Goal: Task Accomplishment & Management: Complete application form

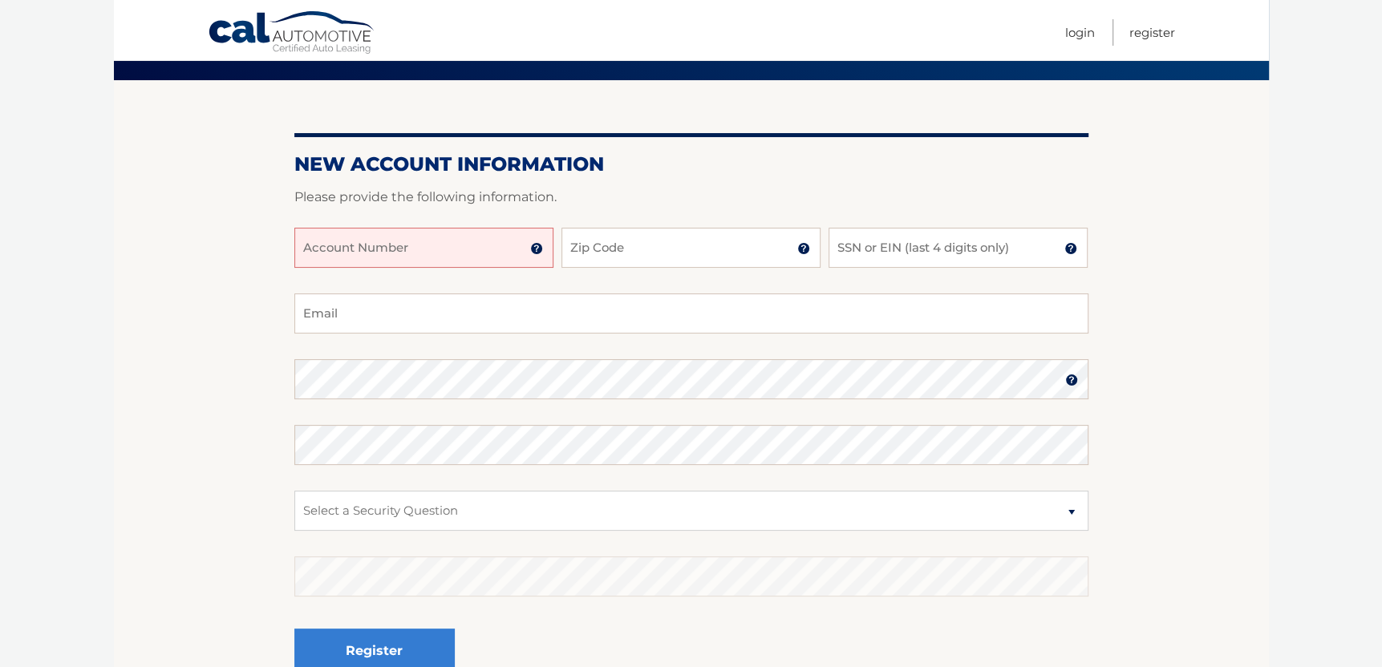
scroll to position [80, 0]
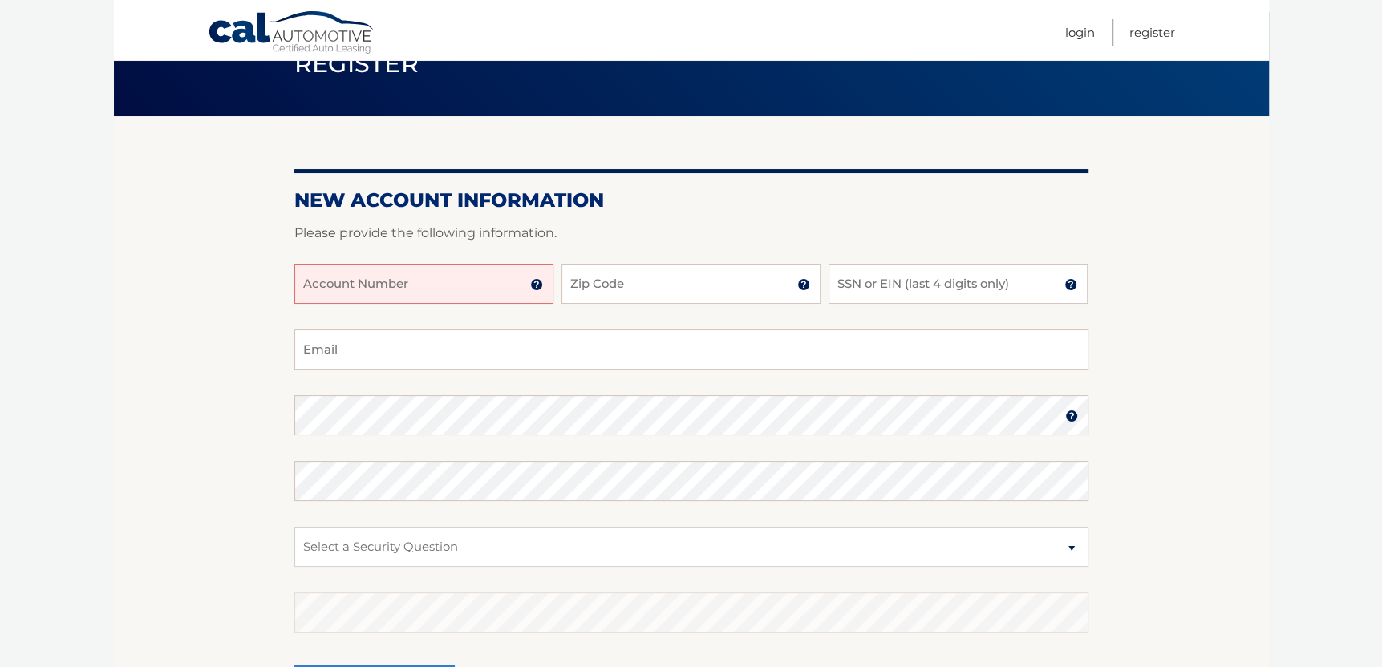
click at [537, 285] on img at bounding box center [536, 284] width 13 height 13
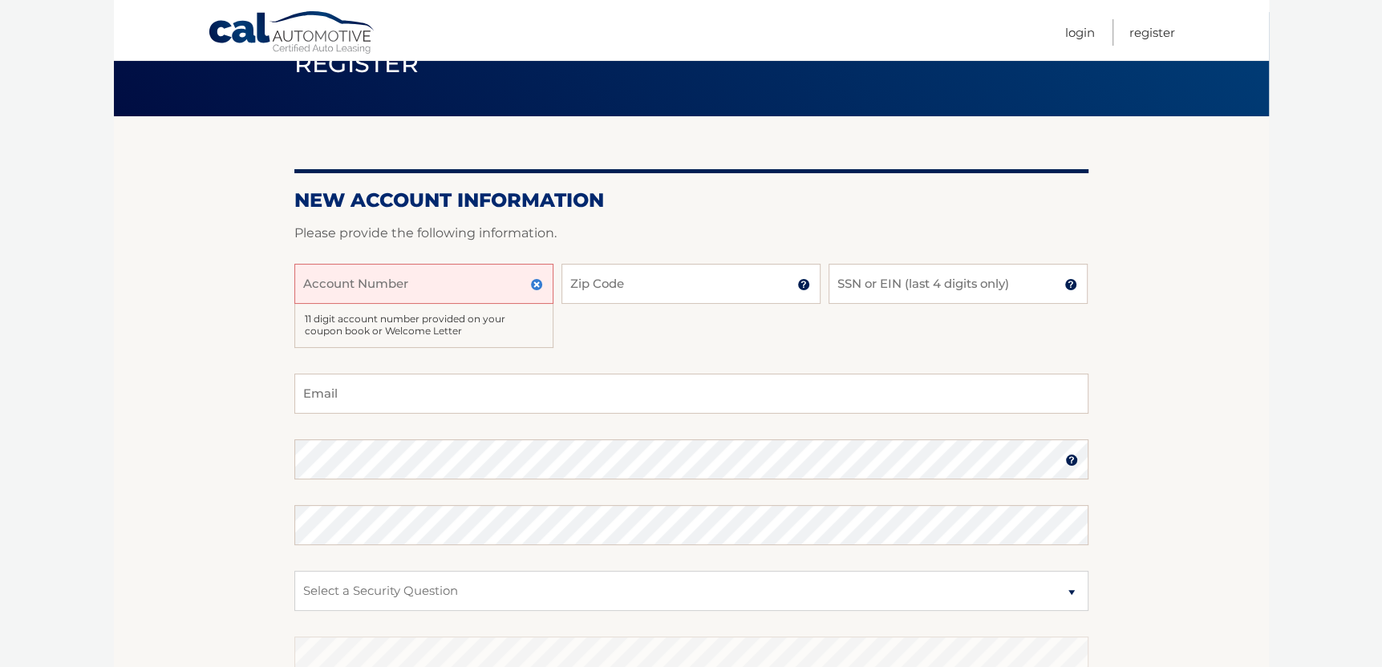
click at [318, 282] on input "Account Number" at bounding box center [423, 284] width 259 height 40
type input "44456020497"
click at [574, 282] on input "Zip Code" at bounding box center [691, 284] width 259 height 40
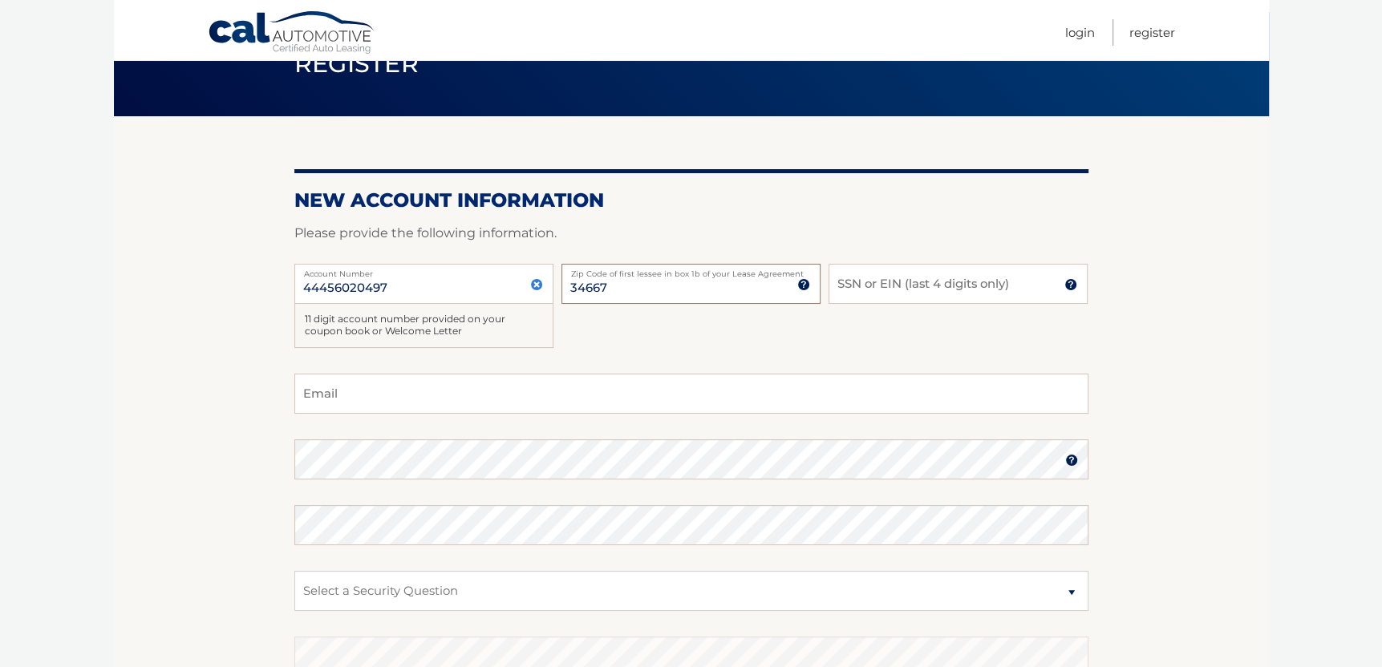
type input "34667"
click at [849, 284] on input "SSN or EIN (last 4 digits only)" at bounding box center [958, 284] width 259 height 40
type input "4702"
click at [317, 391] on input "Email" at bounding box center [691, 394] width 794 height 40
type input "Scporter368@gmail.com"
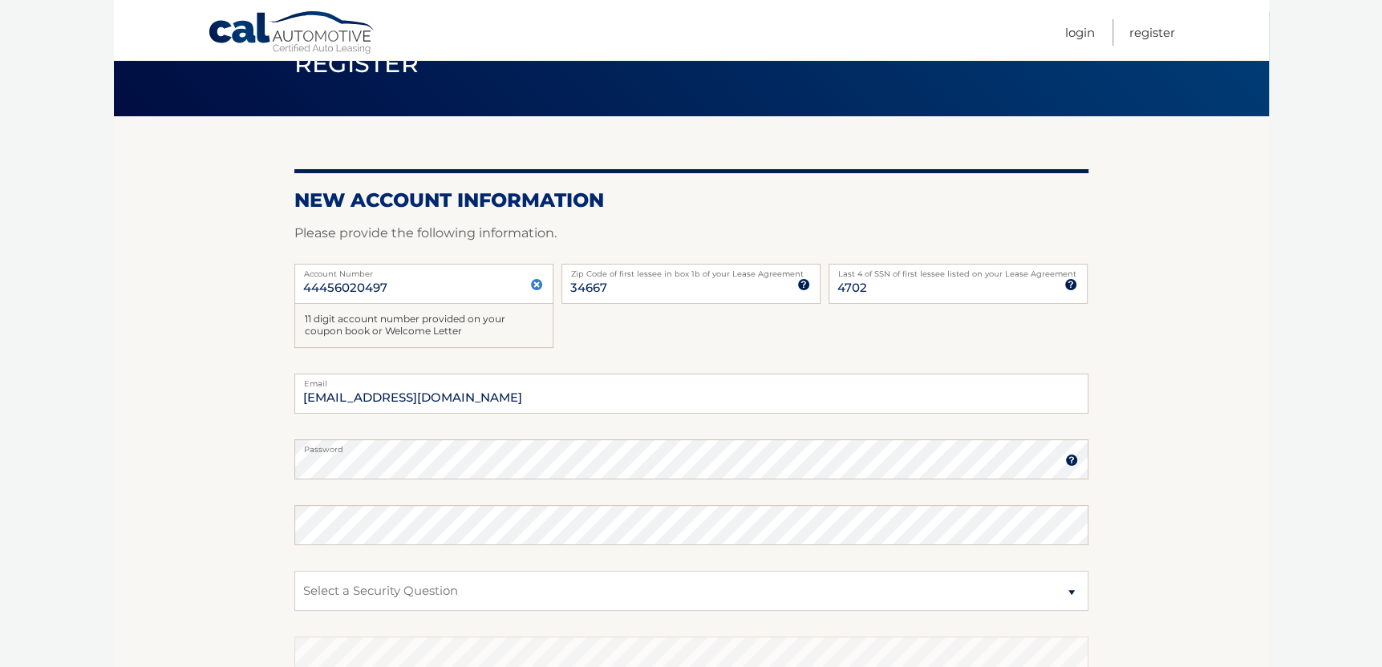
click at [1067, 463] on img at bounding box center [1071, 460] width 13 height 13
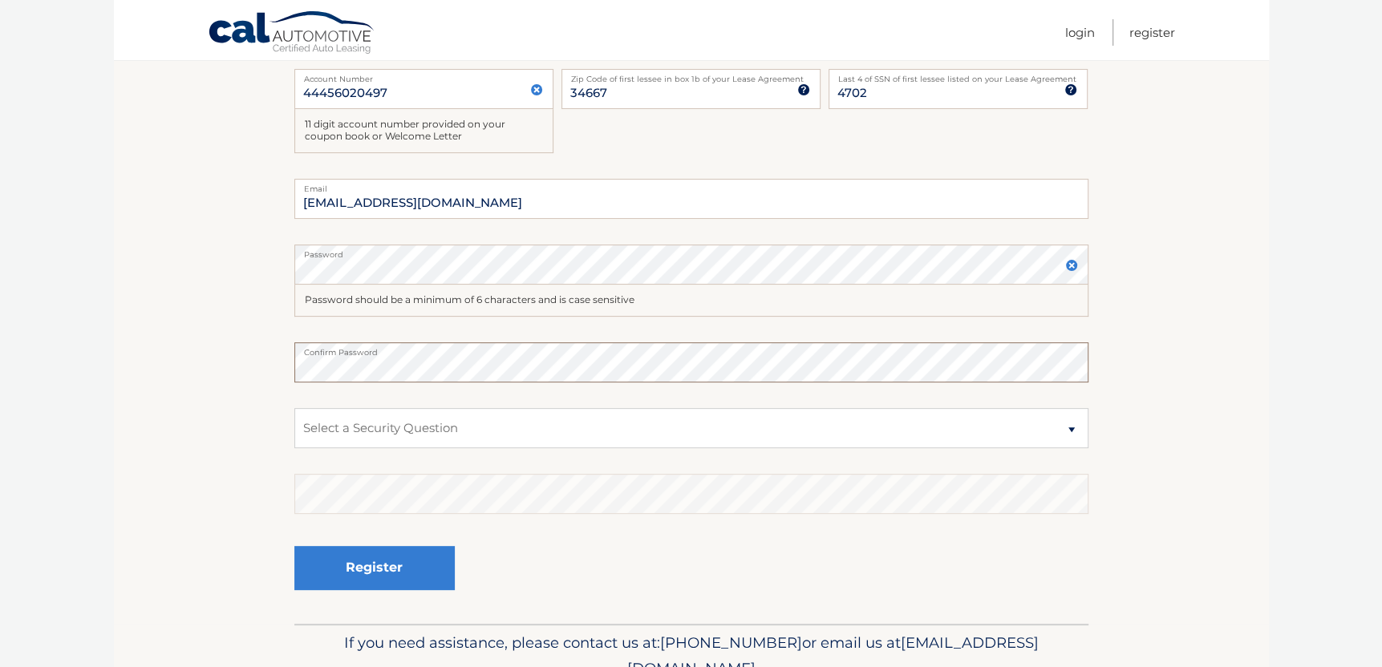
scroll to position [353, 0]
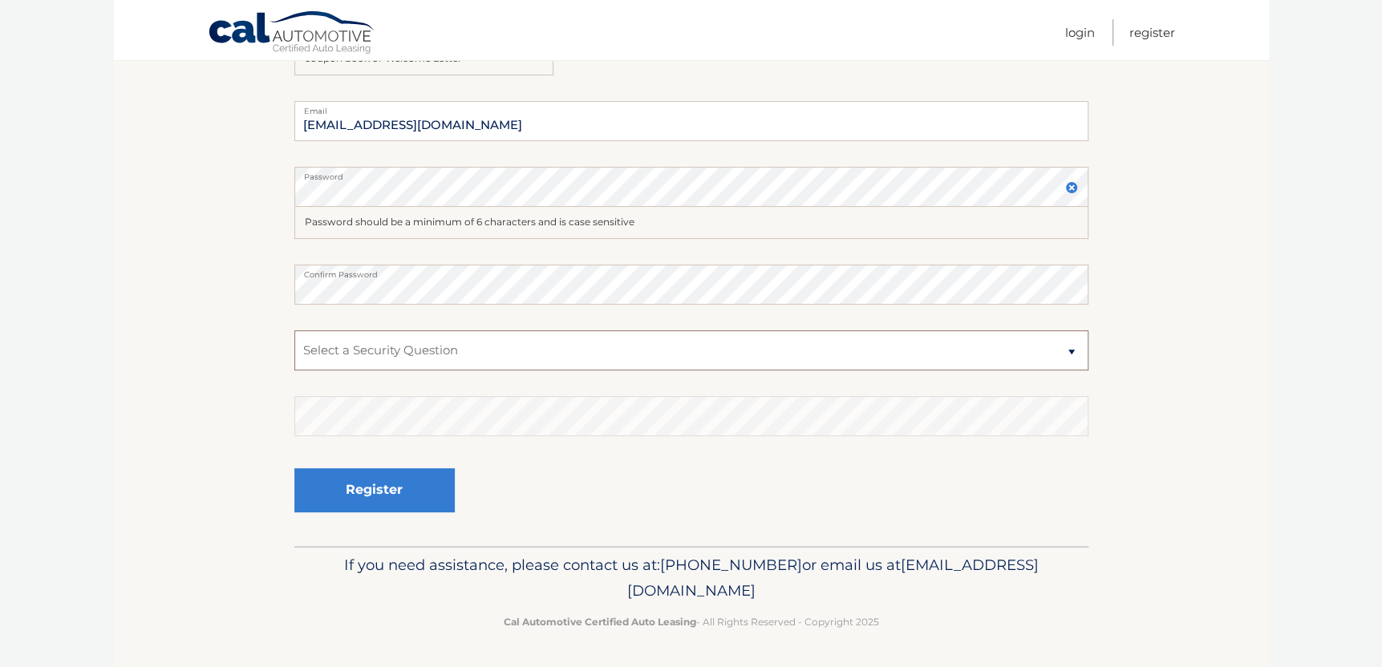
click at [1070, 348] on select "Select a Security Question What was the name of your elementary school? What is…" at bounding box center [691, 350] width 794 height 40
click at [310, 337] on select "Select a Security Question What was the name of your elementary school? What is…" at bounding box center [691, 350] width 794 height 40
click at [1069, 350] on select "Select a Security Question What was the name of your elementary school? What is…" at bounding box center [691, 350] width 794 height 40
select select "2"
click at [294, 330] on select "Select a Security Question What was the name of your elementary school? What is…" at bounding box center [691, 350] width 794 height 40
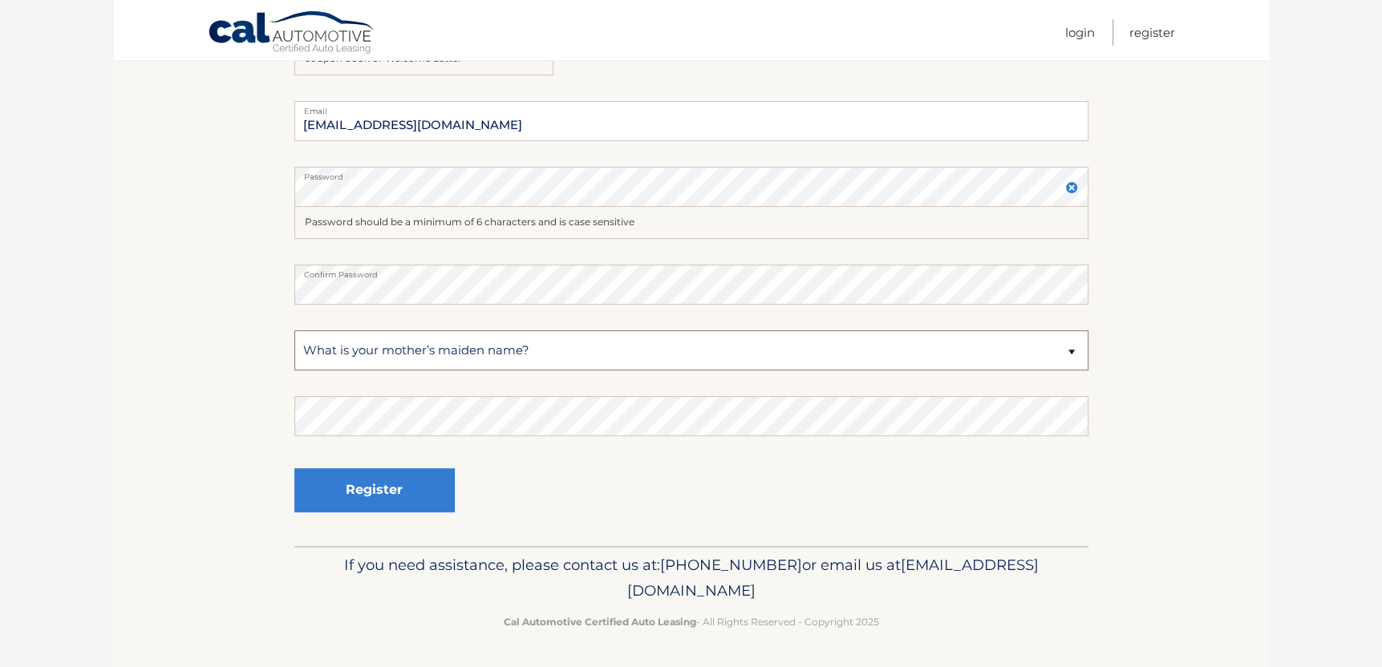
click at [309, 348] on select "Select a Security Question What was the name of your elementary school? What is…" at bounding box center [691, 350] width 794 height 40
click at [320, 339] on select "Select a Security Question What was the name of your elementary school? What is…" at bounding box center [691, 350] width 794 height 40
click at [318, 342] on select "Select a Security Question What was the name of your elementary school? What is…" at bounding box center [691, 350] width 794 height 40
click at [266, 338] on section "New Account Information Please provide the following information. 44456020497 A…" at bounding box center [691, 195] width 1155 height 703
click at [376, 480] on button "Register" at bounding box center [374, 490] width 160 height 44
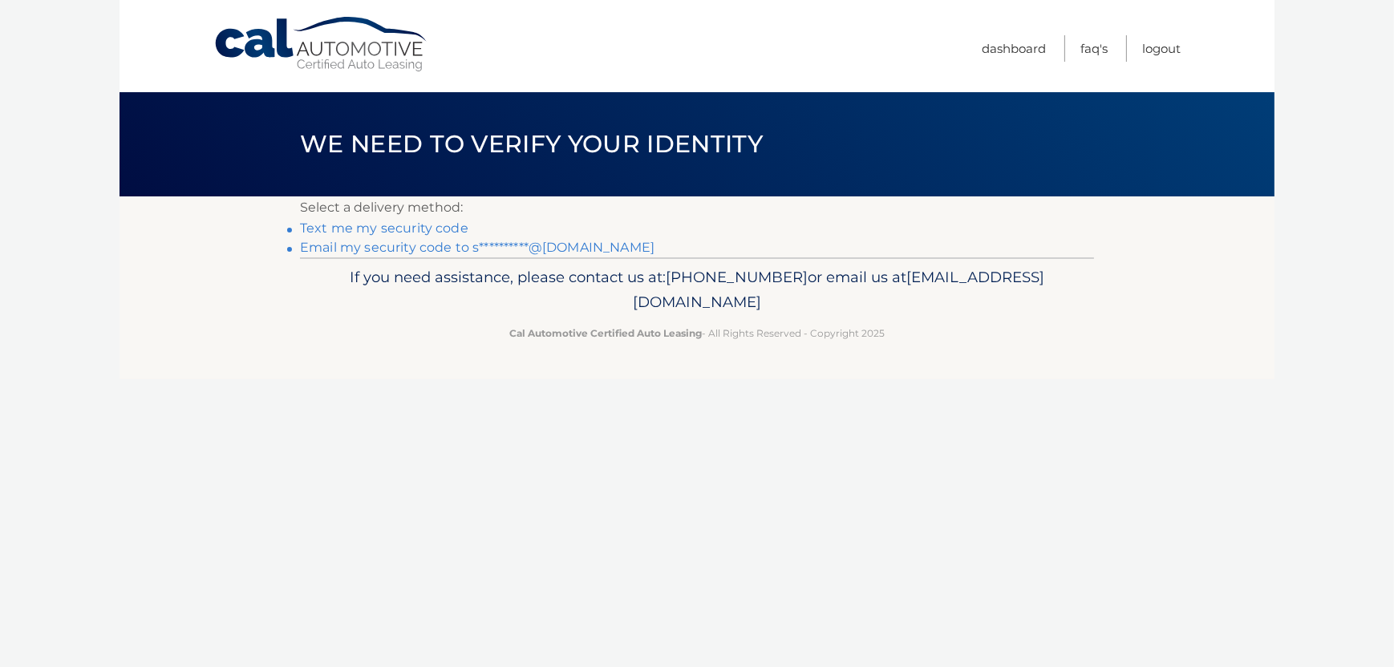
click at [439, 229] on link "Text me my security code" at bounding box center [384, 228] width 168 height 15
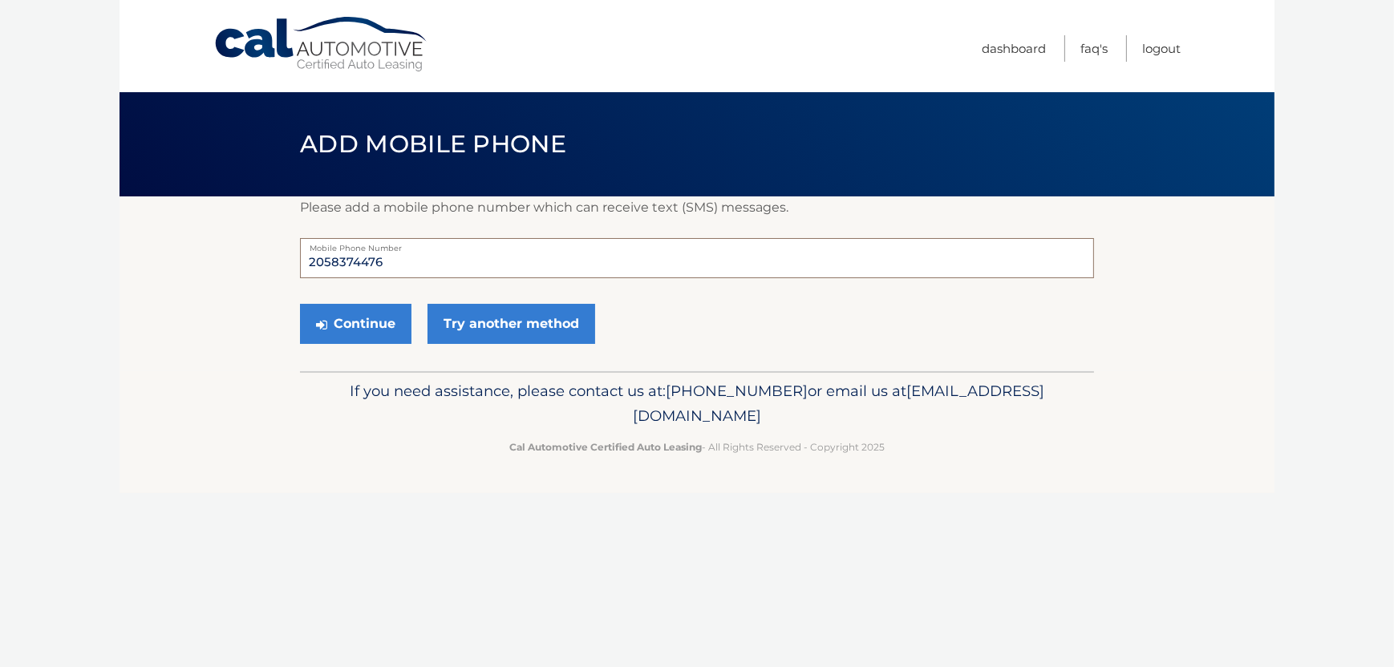
click at [386, 262] on input "2058374476" at bounding box center [697, 258] width 794 height 40
type input "2"
type input "3"
click at [364, 262] on input "337 304 9778" at bounding box center [697, 258] width 794 height 40
click at [387, 264] on input "337 304 0778" at bounding box center [697, 258] width 794 height 40
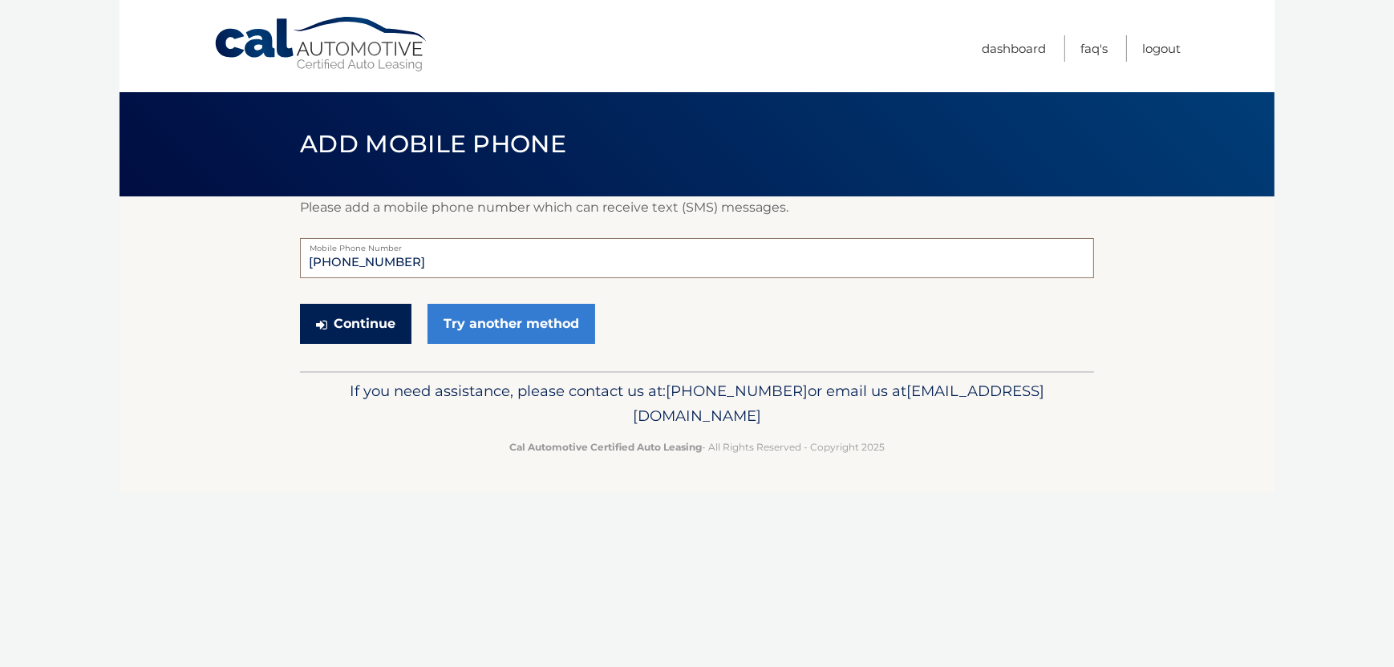
type input "337 304 0778"
click at [351, 324] on button "Continue" at bounding box center [356, 324] width 112 height 40
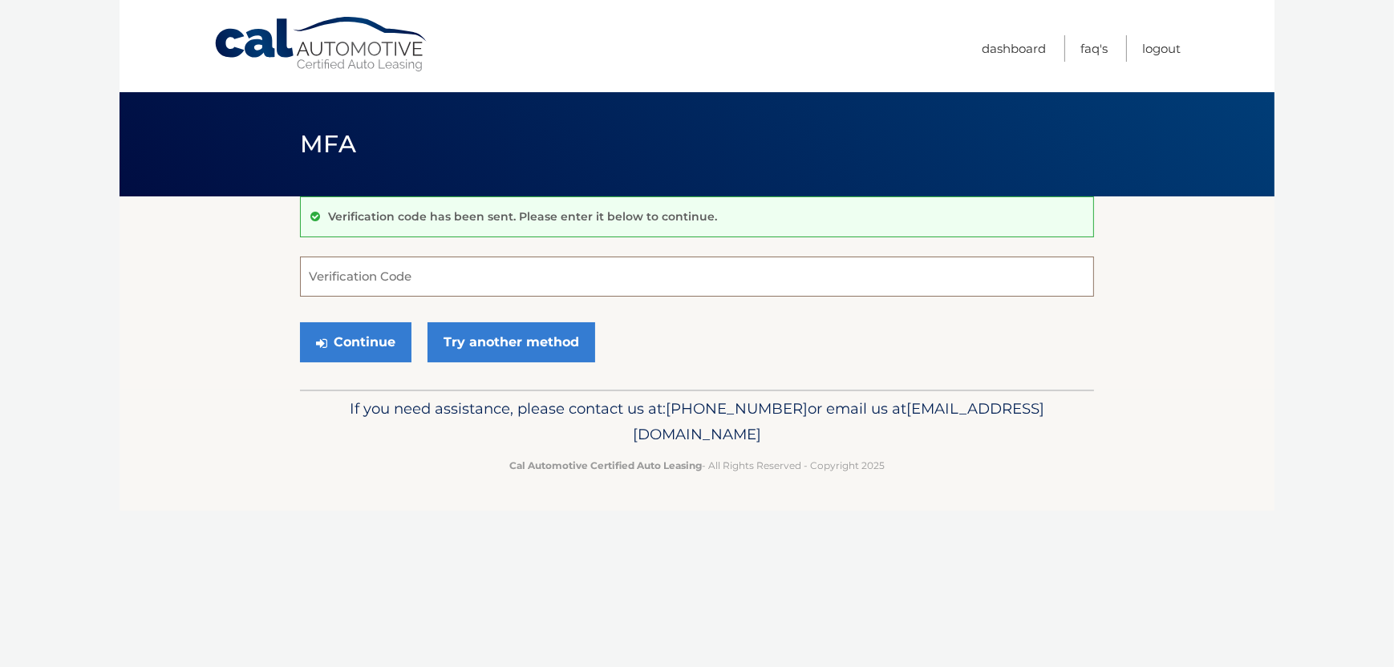
click at [312, 274] on input "Verification Code" at bounding box center [697, 277] width 794 height 40
type input "368480"
click at [347, 342] on button "Continue" at bounding box center [356, 342] width 112 height 40
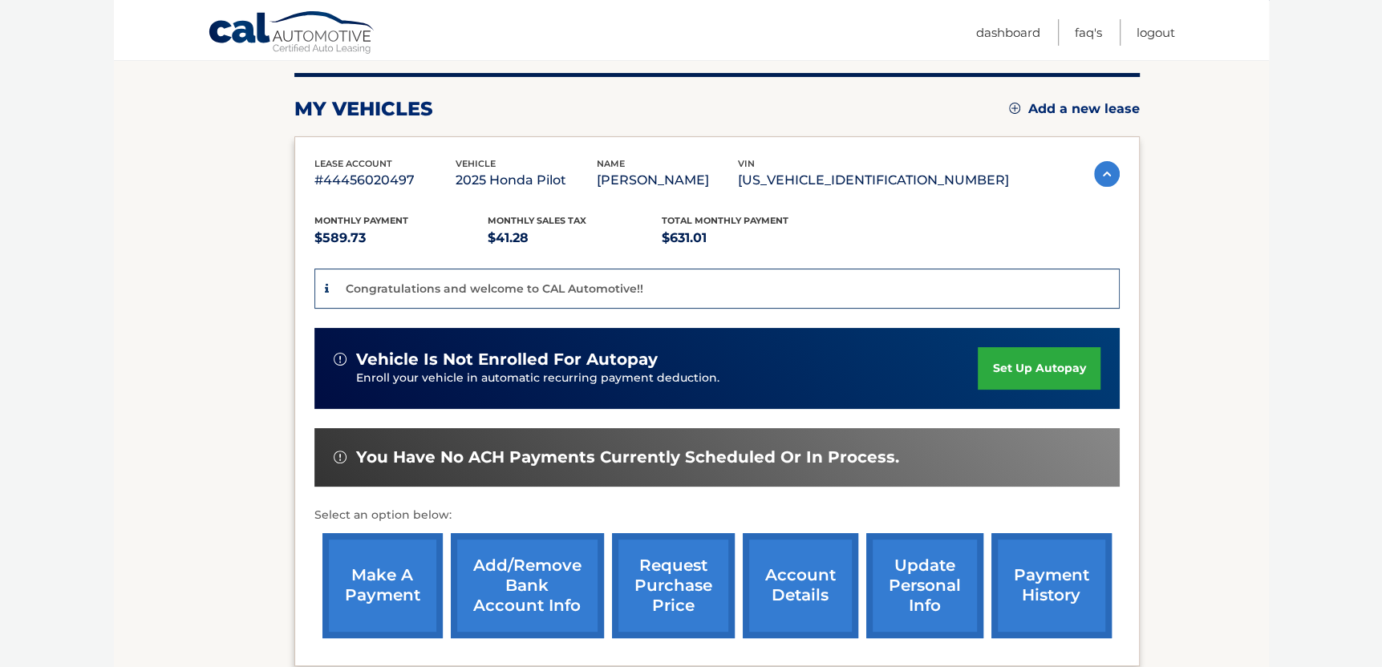
scroll to position [160, 0]
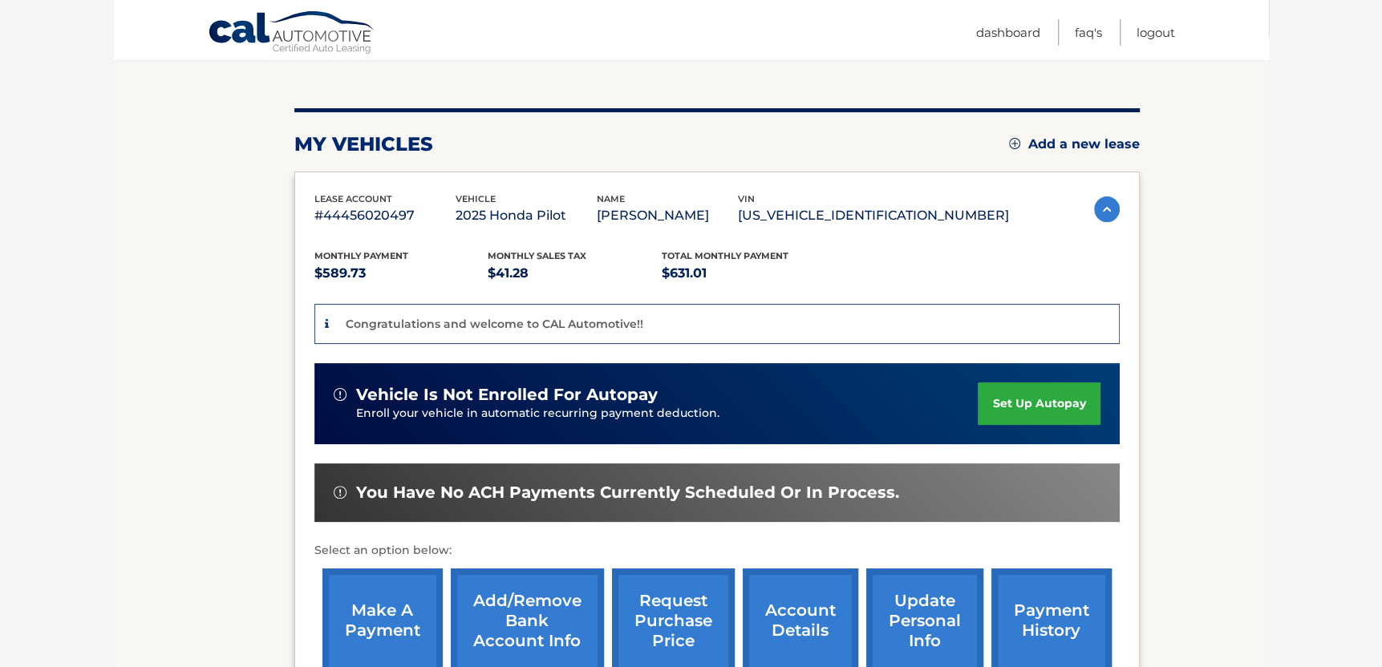
click at [1015, 399] on link "set up autopay" at bounding box center [1039, 404] width 122 height 43
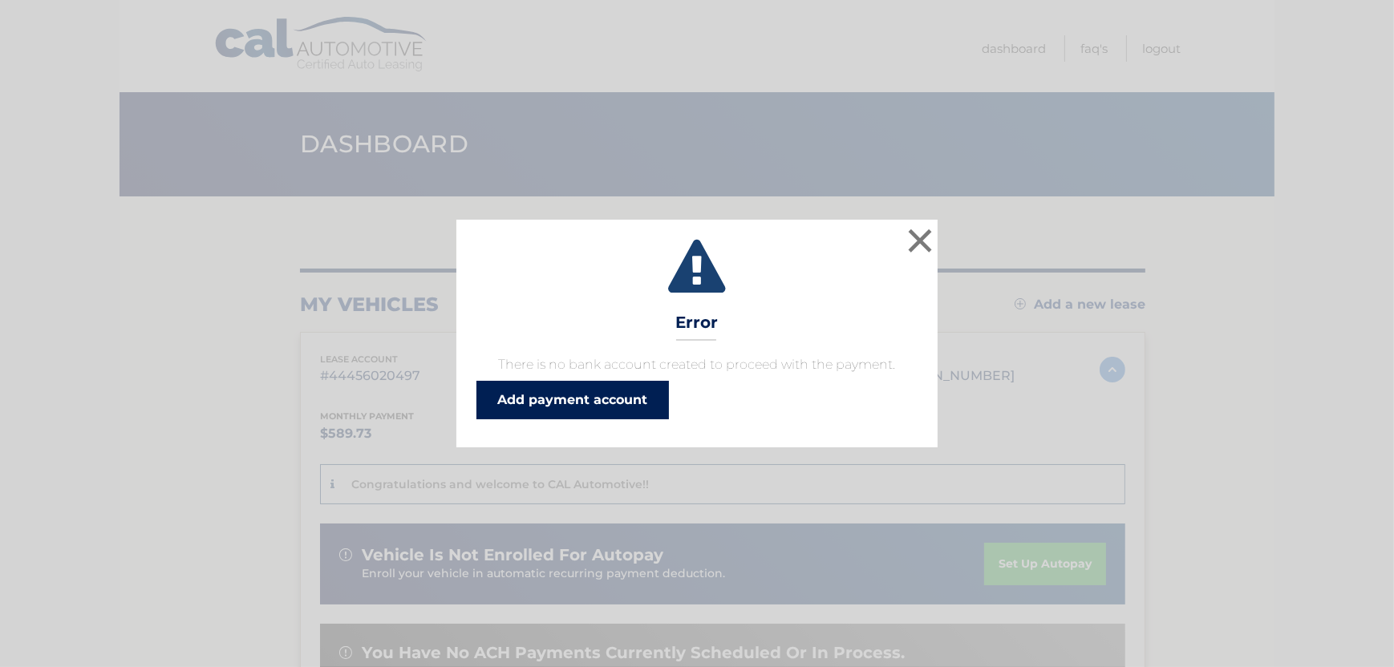
click at [574, 396] on link "Add payment account" at bounding box center [572, 400] width 193 height 39
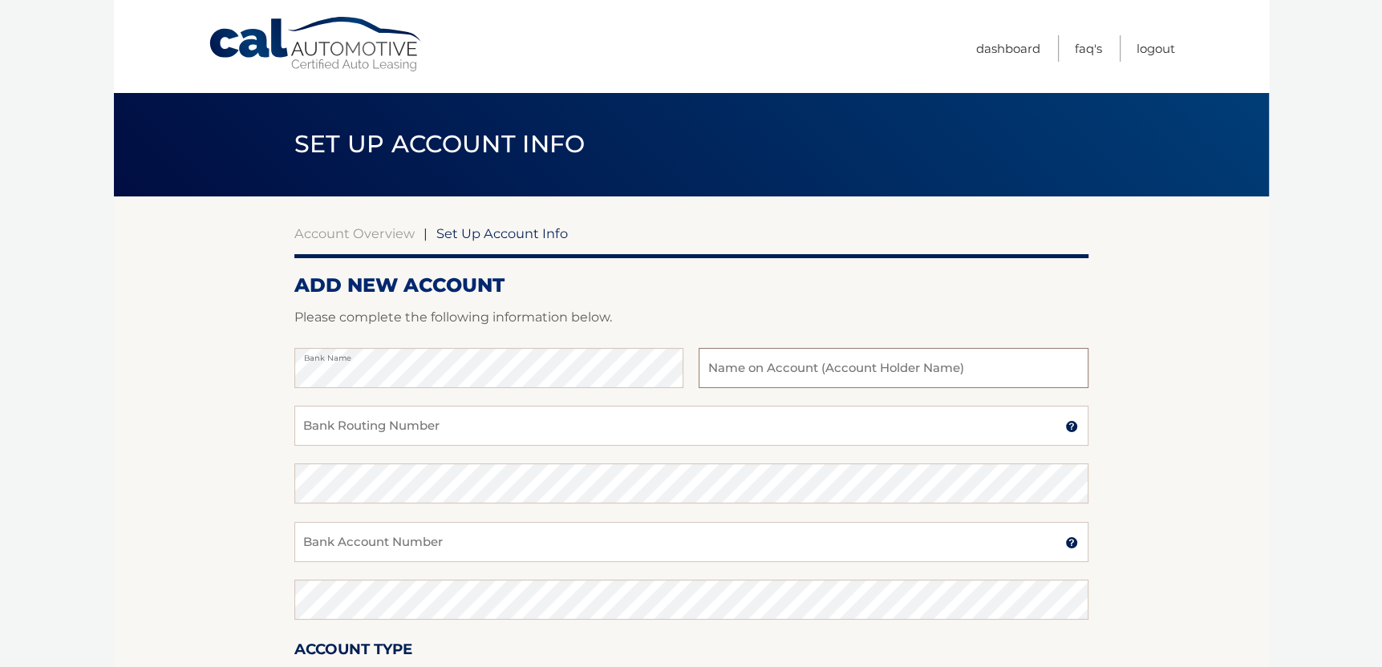
click at [722, 362] on input "text" at bounding box center [893, 368] width 389 height 40
type input "[PERSON_NAME]"
click at [311, 420] on input "Bank Routing Number" at bounding box center [691, 426] width 794 height 40
type input "063102152"
click at [306, 541] on input "Bank Account Number" at bounding box center [691, 542] width 794 height 40
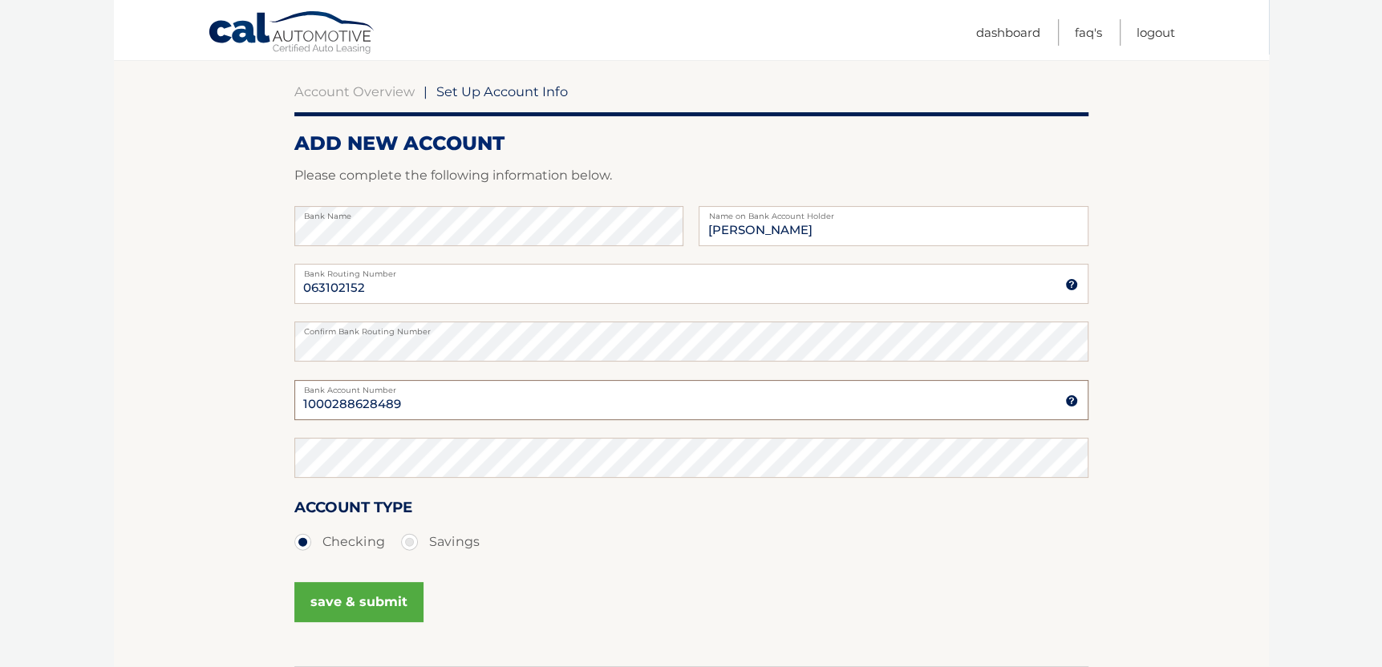
scroll to position [160, 0]
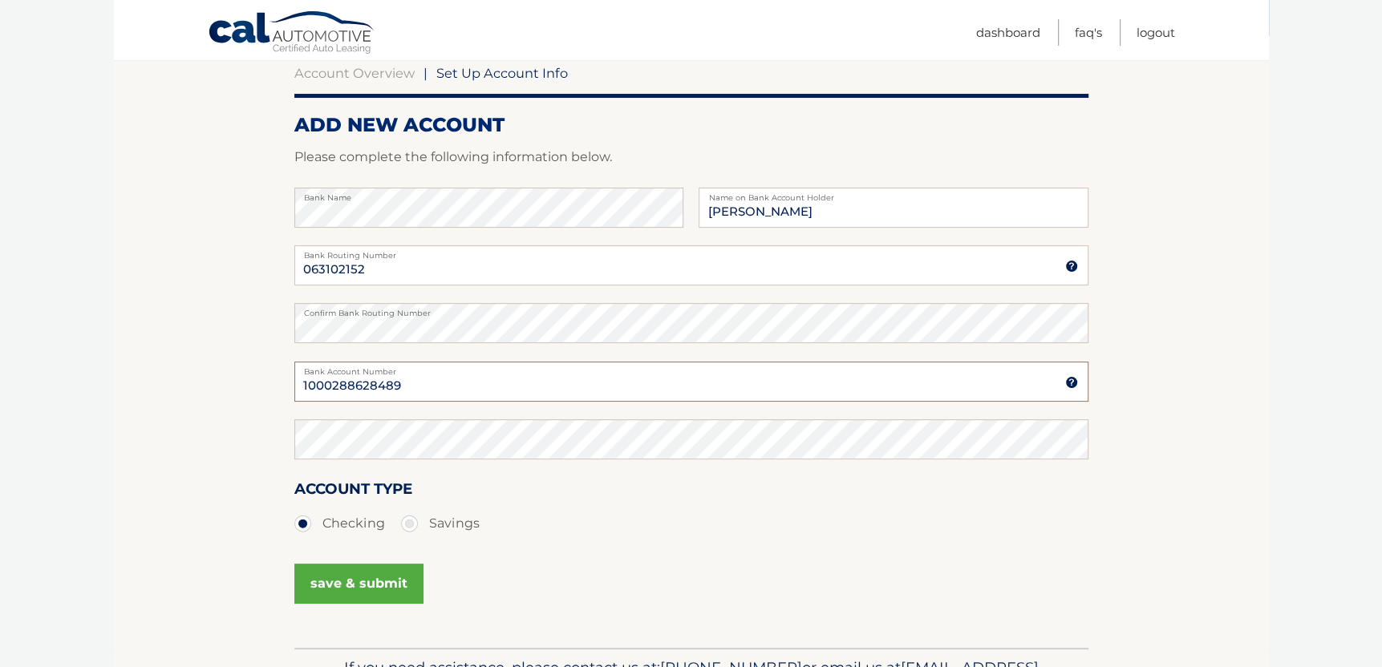
type input "1000288628489"
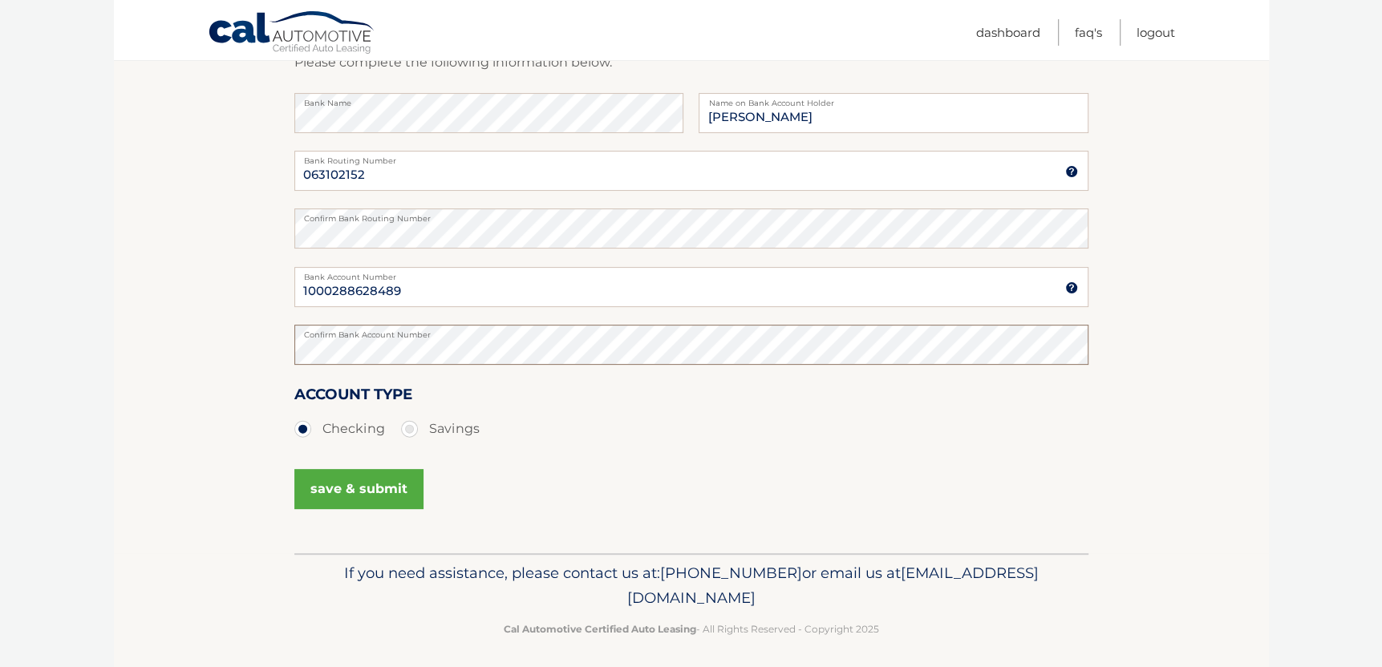
scroll to position [262, 0]
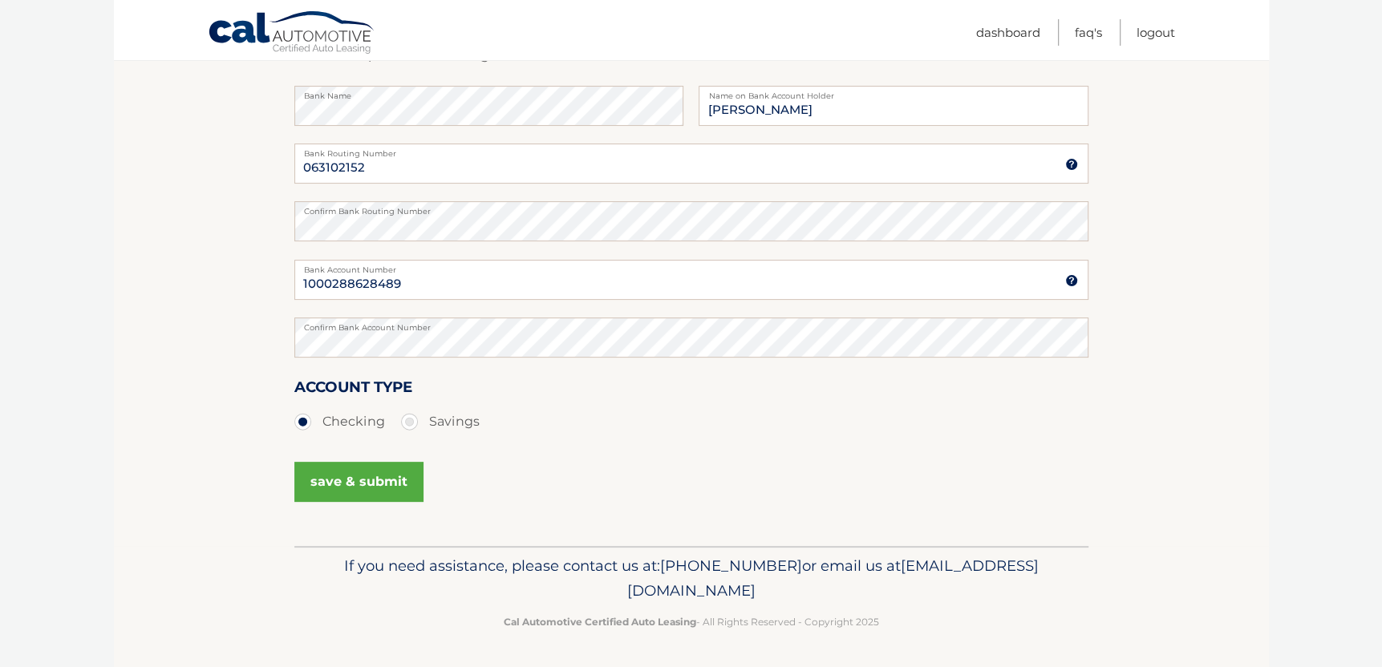
click at [347, 478] on button "save & submit" at bounding box center [358, 482] width 129 height 40
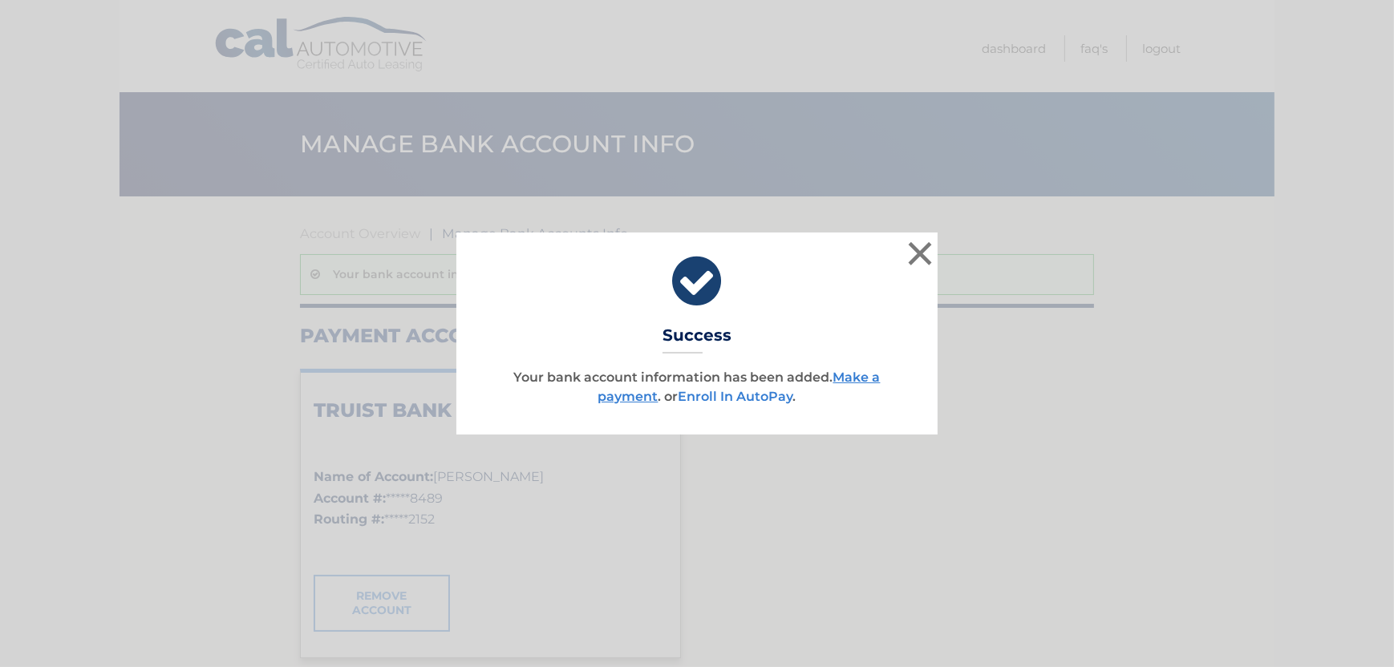
click at [736, 398] on link "Enroll In AutoPay" at bounding box center [736, 396] width 115 height 15
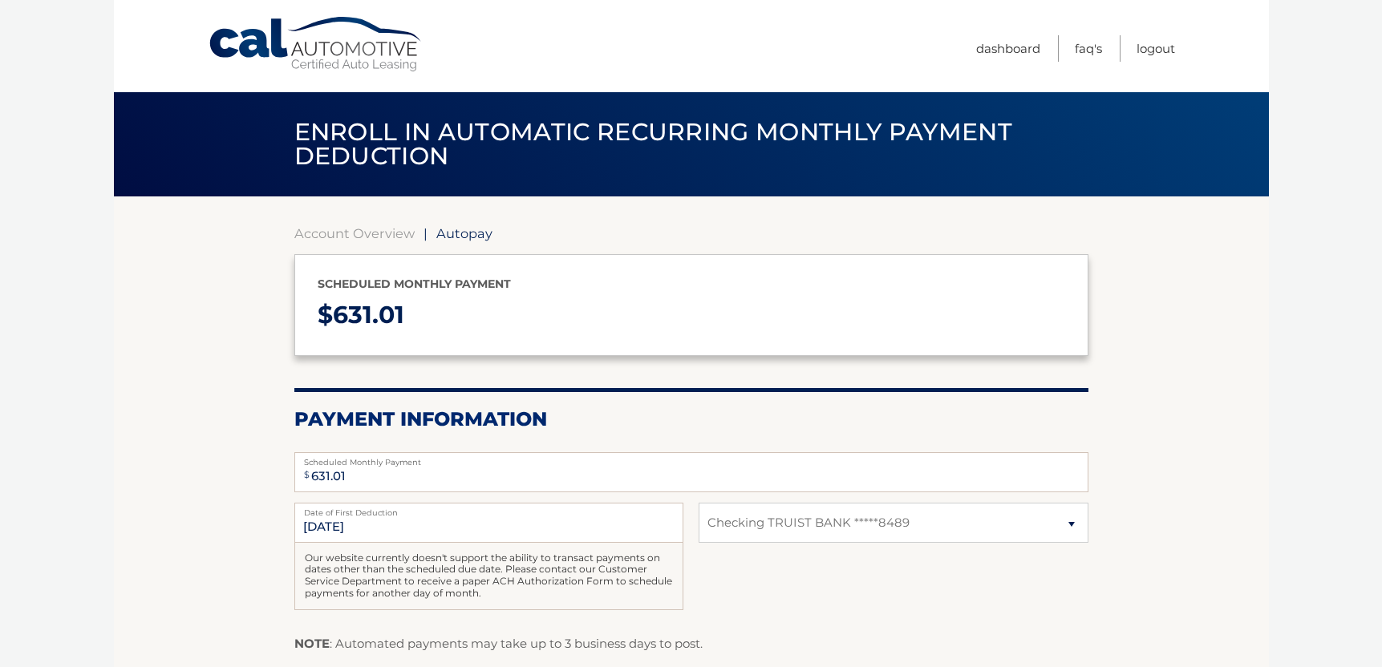
select select "NzM4MWVlMzgtMjZmYi00MjhjLWJlNjAtZDE4MzhhM2UwYzQ4"
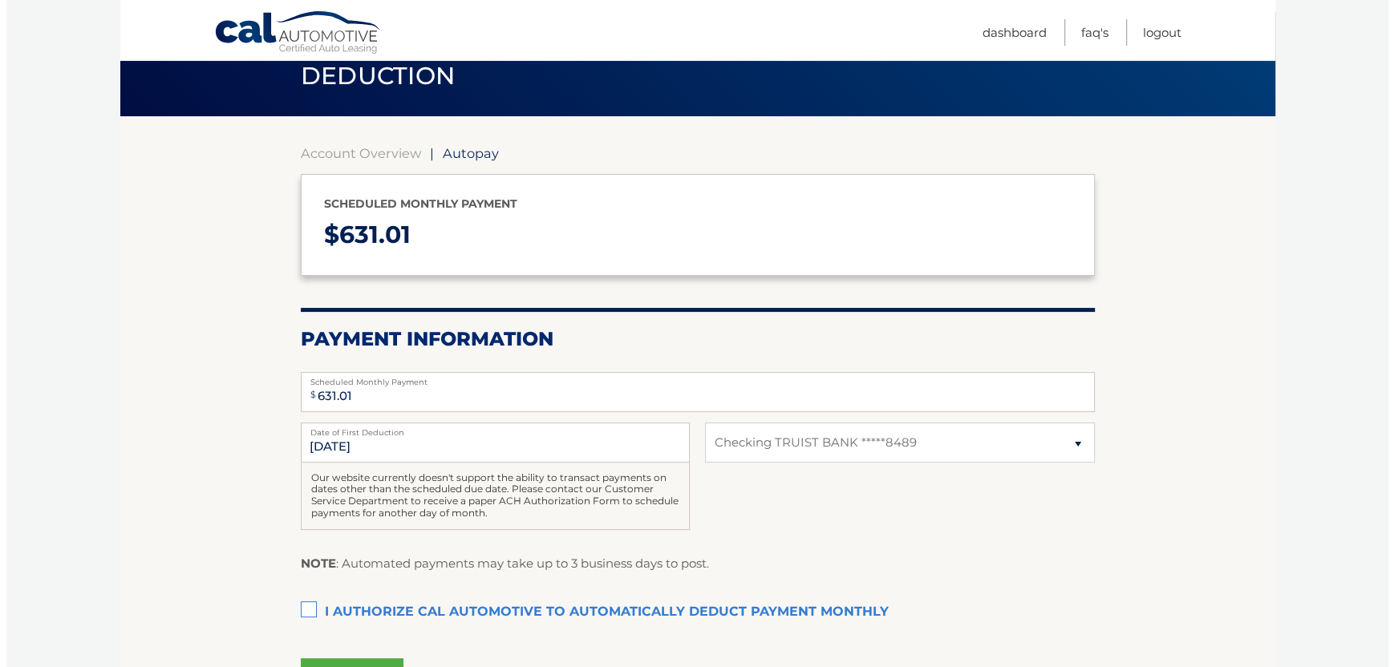
scroll to position [160, 0]
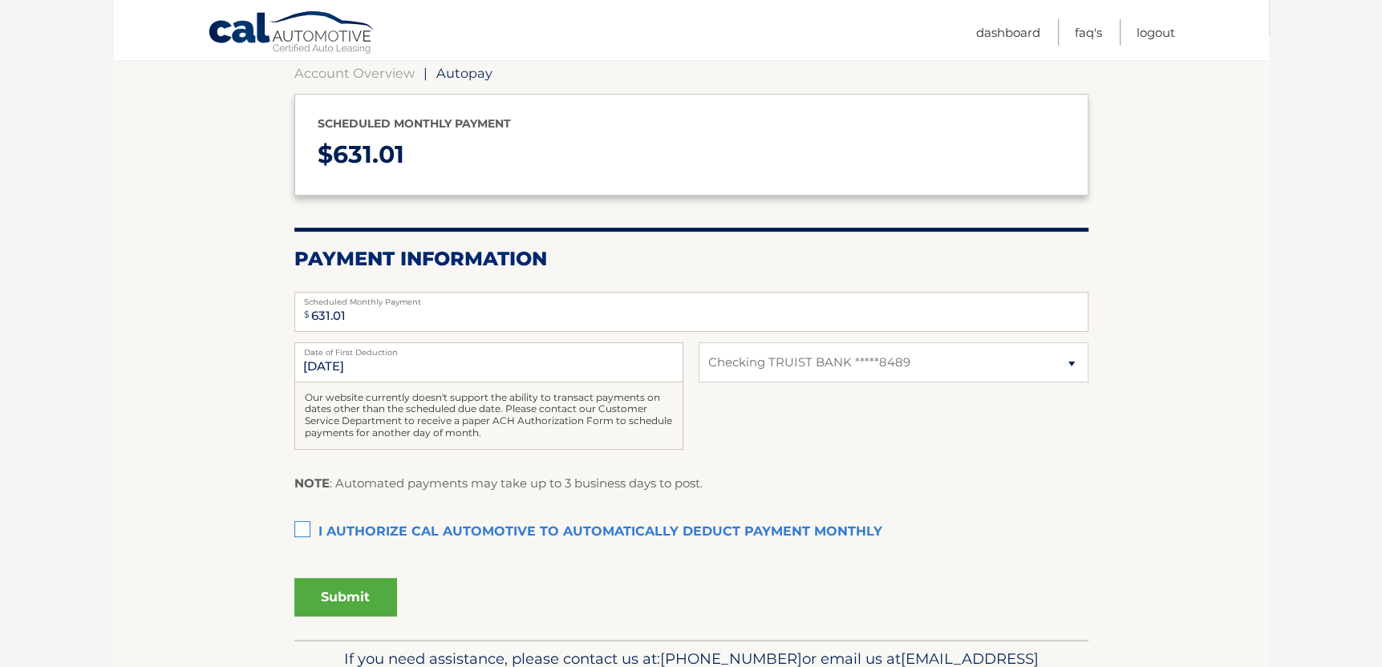
click at [304, 527] on label "I authorize cal automotive to automatically deduct payment monthly This checkbo…" at bounding box center [691, 533] width 794 height 32
click at [0, 0] on input "I authorize cal automotive to automatically deduct payment monthly This checkbo…" at bounding box center [0, 0] width 0 height 0
click at [344, 588] on button "Submit" at bounding box center [345, 597] width 103 height 39
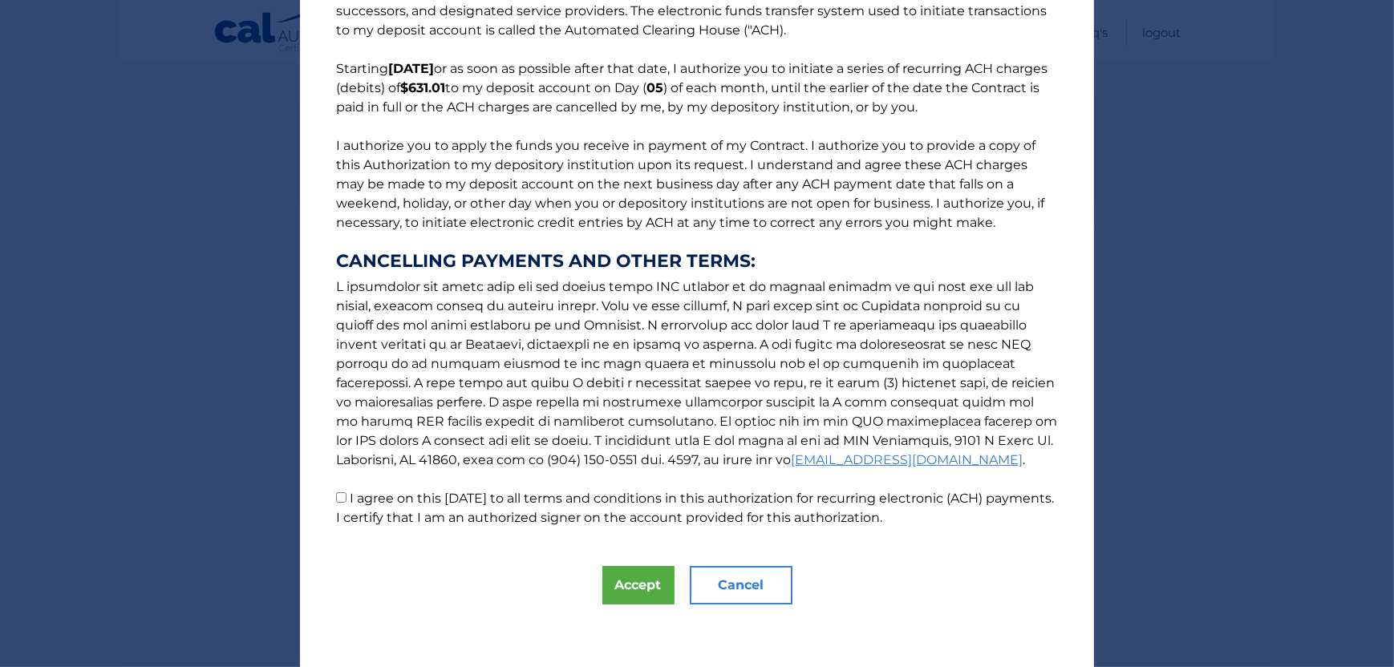
scroll to position [90, 0]
click at [336, 496] on input "I agree on this [DATE] to all terms and conditions in this authorization for re…" at bounding box center [341, 497] width 10 height 10
checkbox input "true"
click at [621, 572] on button "Accept" at bounding box center [638, 585] width 72 height 39
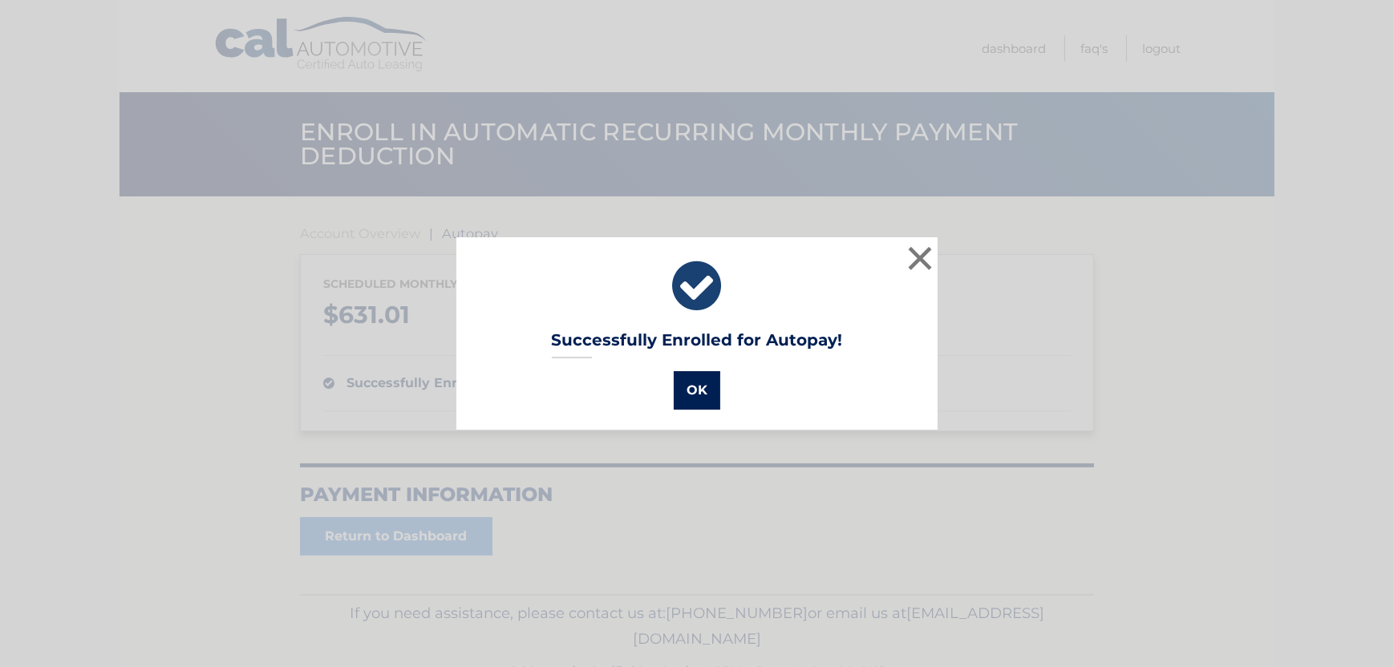
click at [690, 384] on button "OK" at bounding box center [697, 390] width 47 height 39
